Goal: Information Seeking & Learning: Learn about a topic

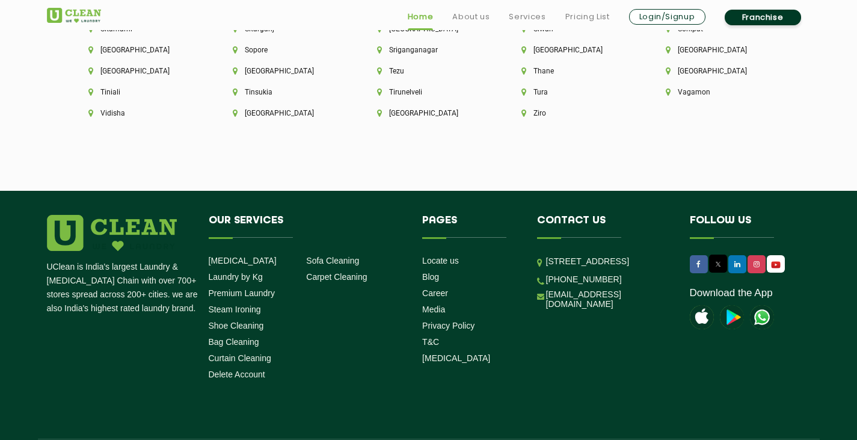
scroll to position [3405, 0]
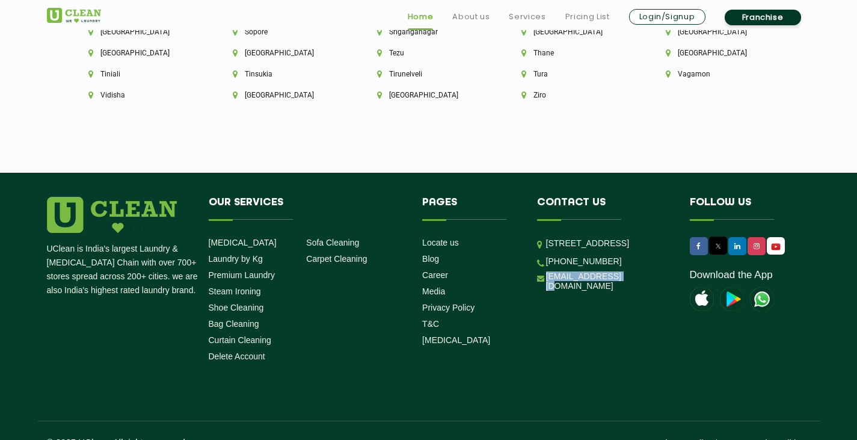
drag, startPoint x: 625, startPoint y: 295, endPoint x: 542, endPoint y: 302, distance: 83.8
click at [542, 291] on li "[EMAIL_ADDRESS][DOMAIN_NAME]" at bounding box center [604, 281] width 135 height 20
copy link "[EMAIL_ADDRESS][DOMAIN_NAME]"
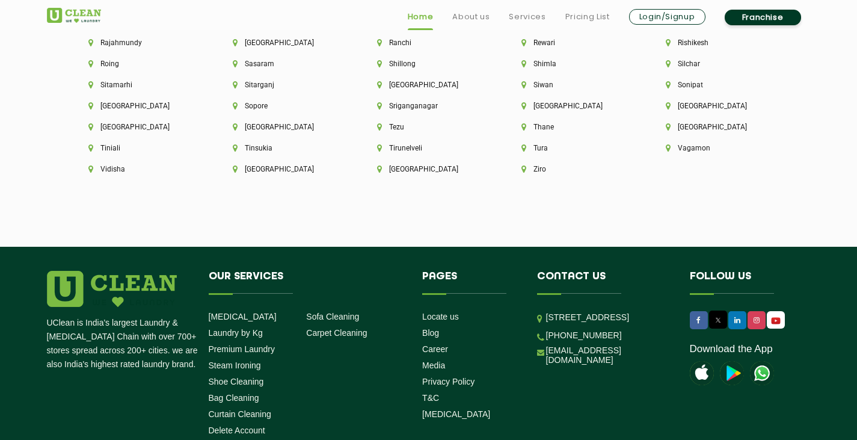
scroll to position [3405, 0]
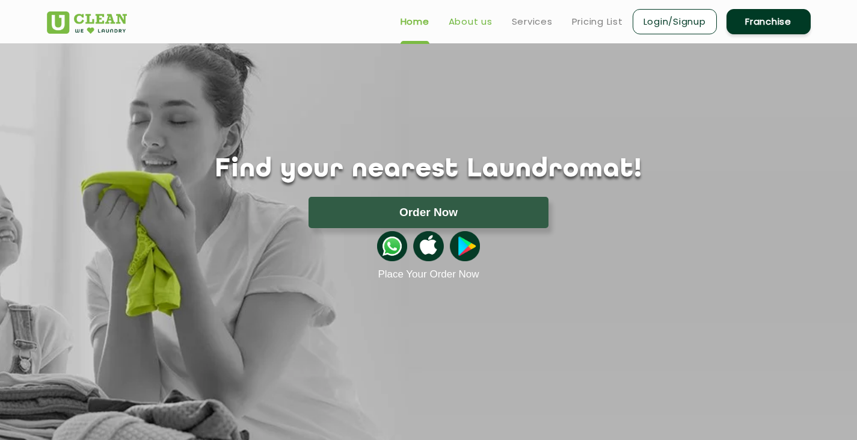
click at [474, 22] on link "About us" at bounding box center [471, 21] width 44 height 14
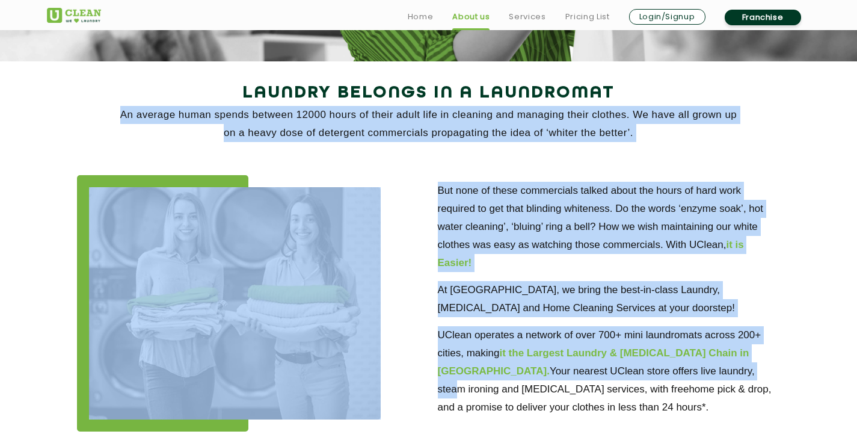
scroll to position [361, 0]
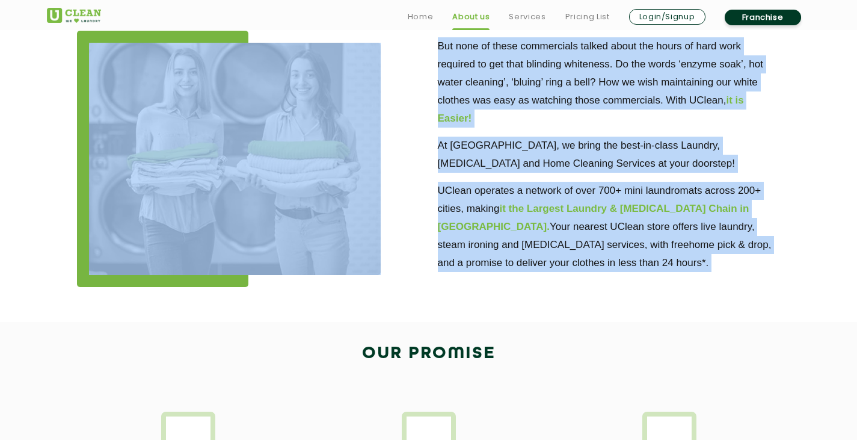
drag, startPoint x: 113, startPoint y: 256, endPoint x: 651, endPoint y: 328, distance: 542.4
copy div "An average human spends between 12000 hours of their adult life in cleaning and…"
